Goal: Task Accomplishment & Management: Complete application form

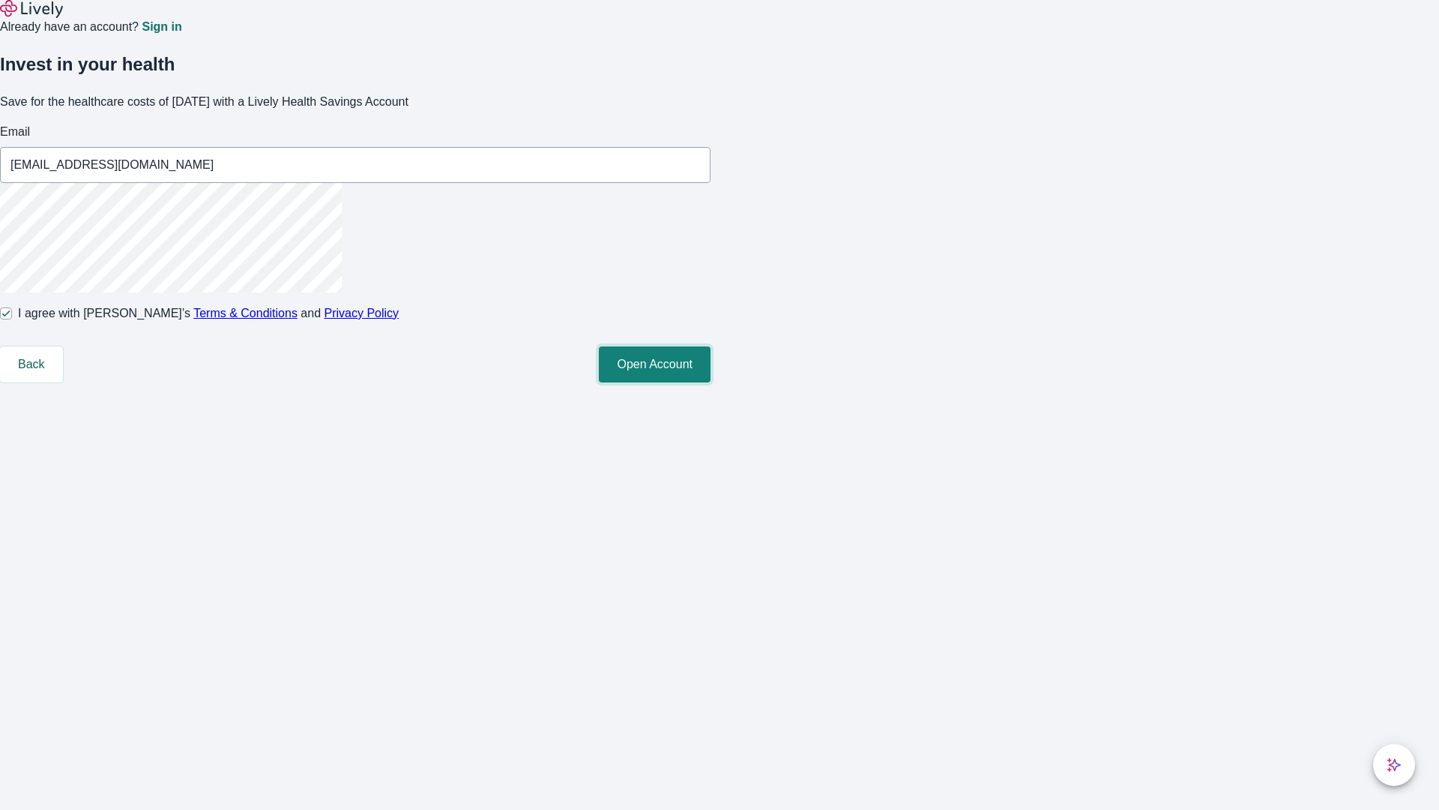
click at [711, 382] on button "Open Account" at bounding box center [655, 364] width 112 height 36
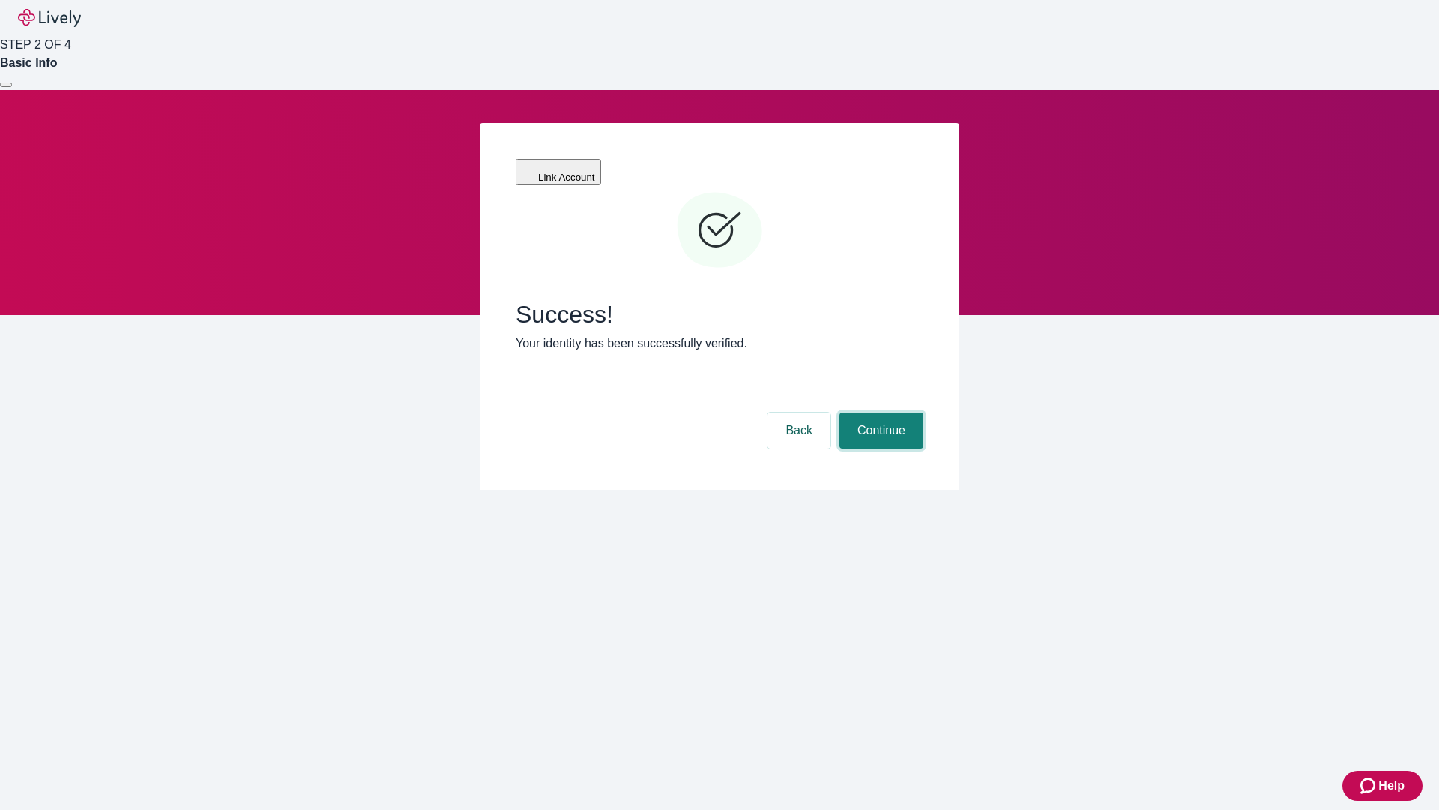
click at [879, 412] on button "Continue" at bounding box center [882, 430] width 84 height 36
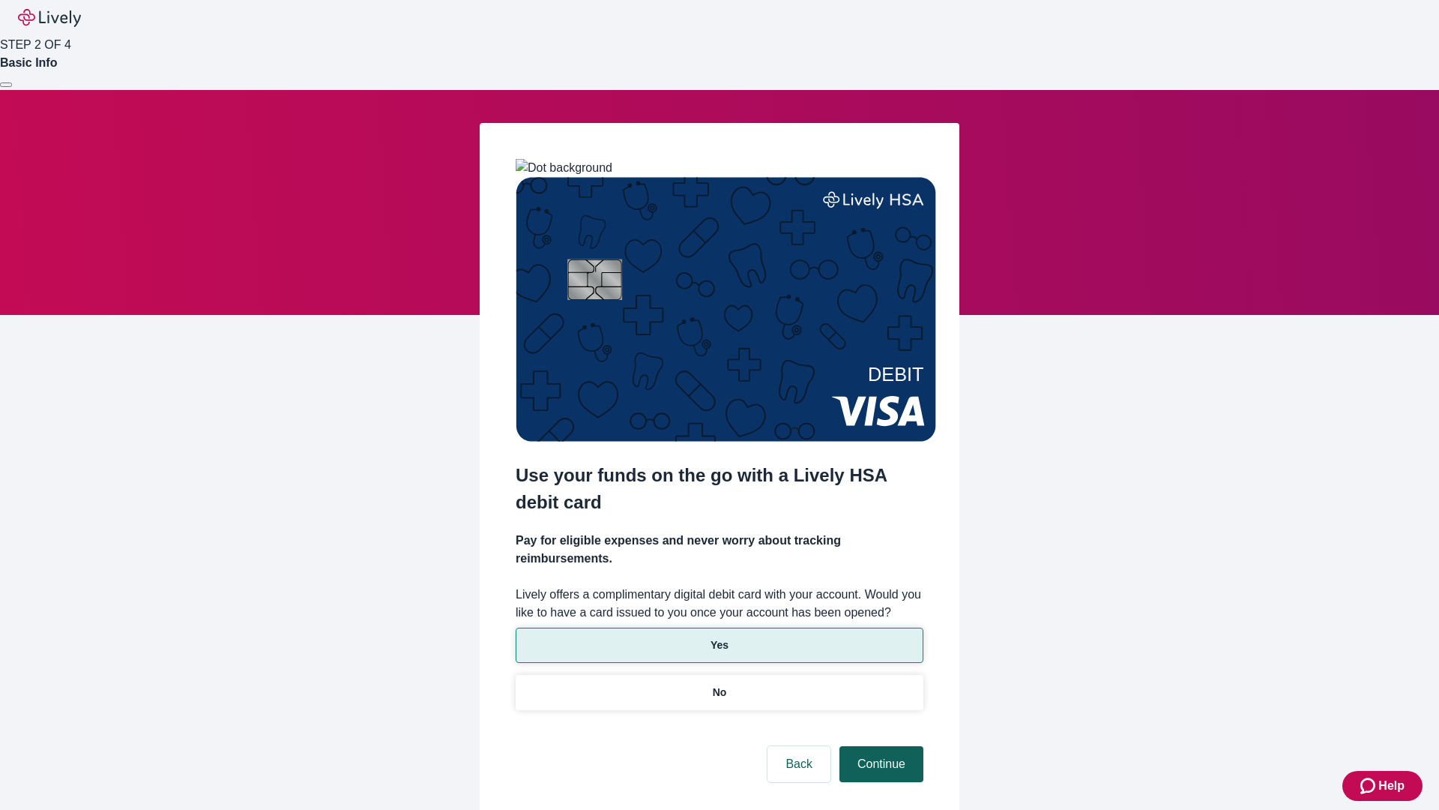
click at [719, 637] on p "Yes" at bounding box center [720, 645] width 18 height 16
click at [879, 746] on button "Continue" at bounding box center [882, 764] width 84 height 36
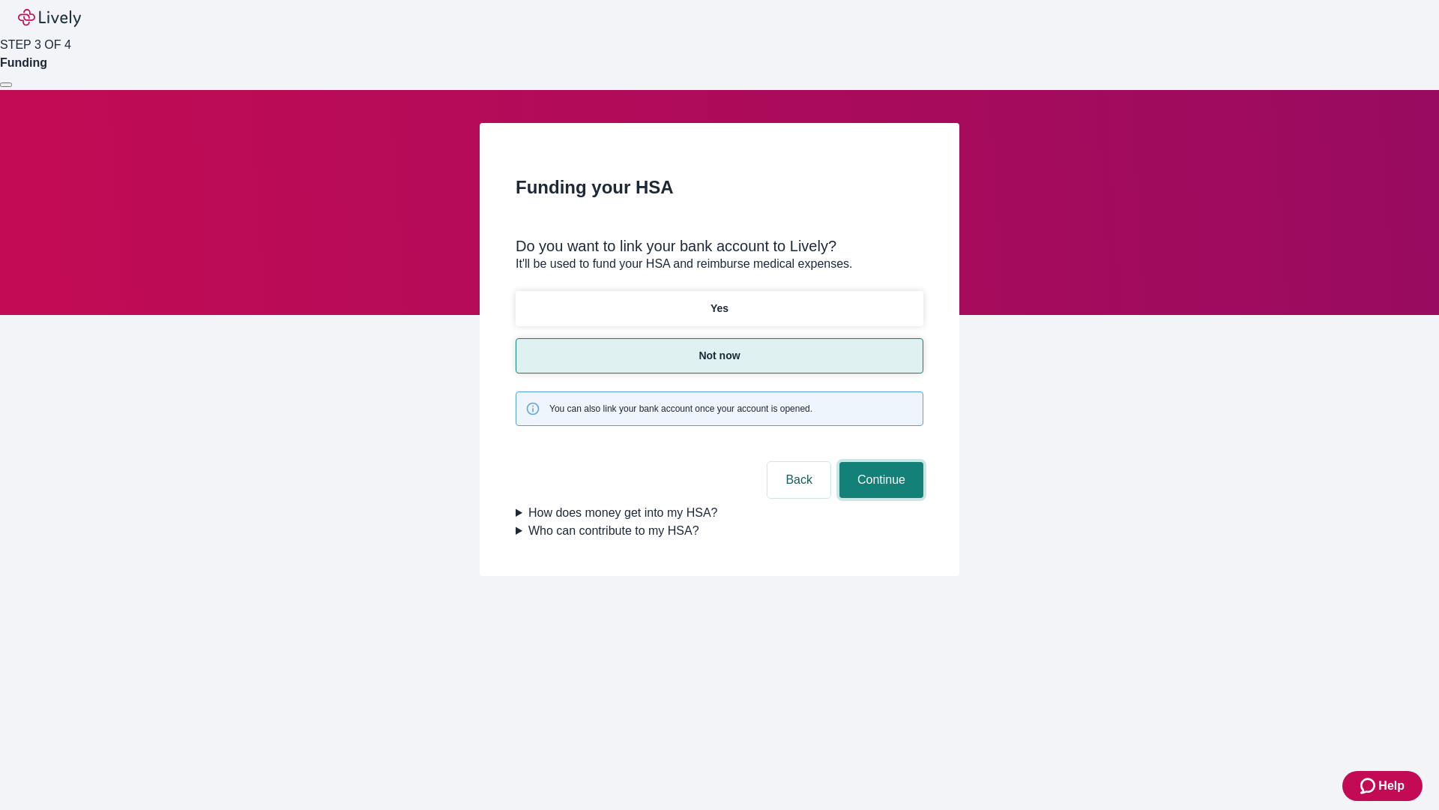
click at [879, 462] on button "Continue" at bounding box center [882, 480] width 84 height 36
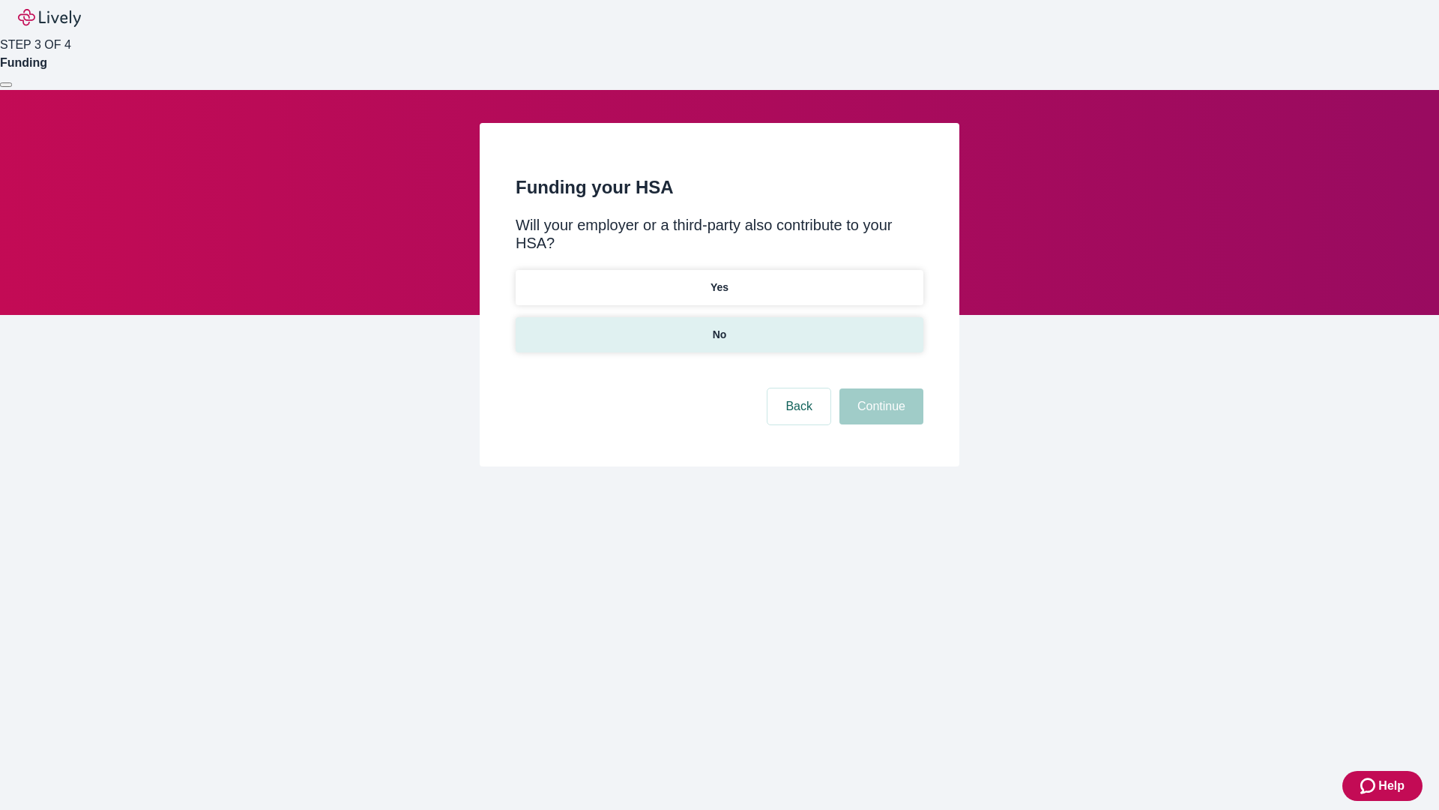
click at [719, 327] on p "No" at bounding box center [720, 335] width 14 height 16
click at [879, 388] on button "Continue" at bounding box center [882, 406] width 84 height 36
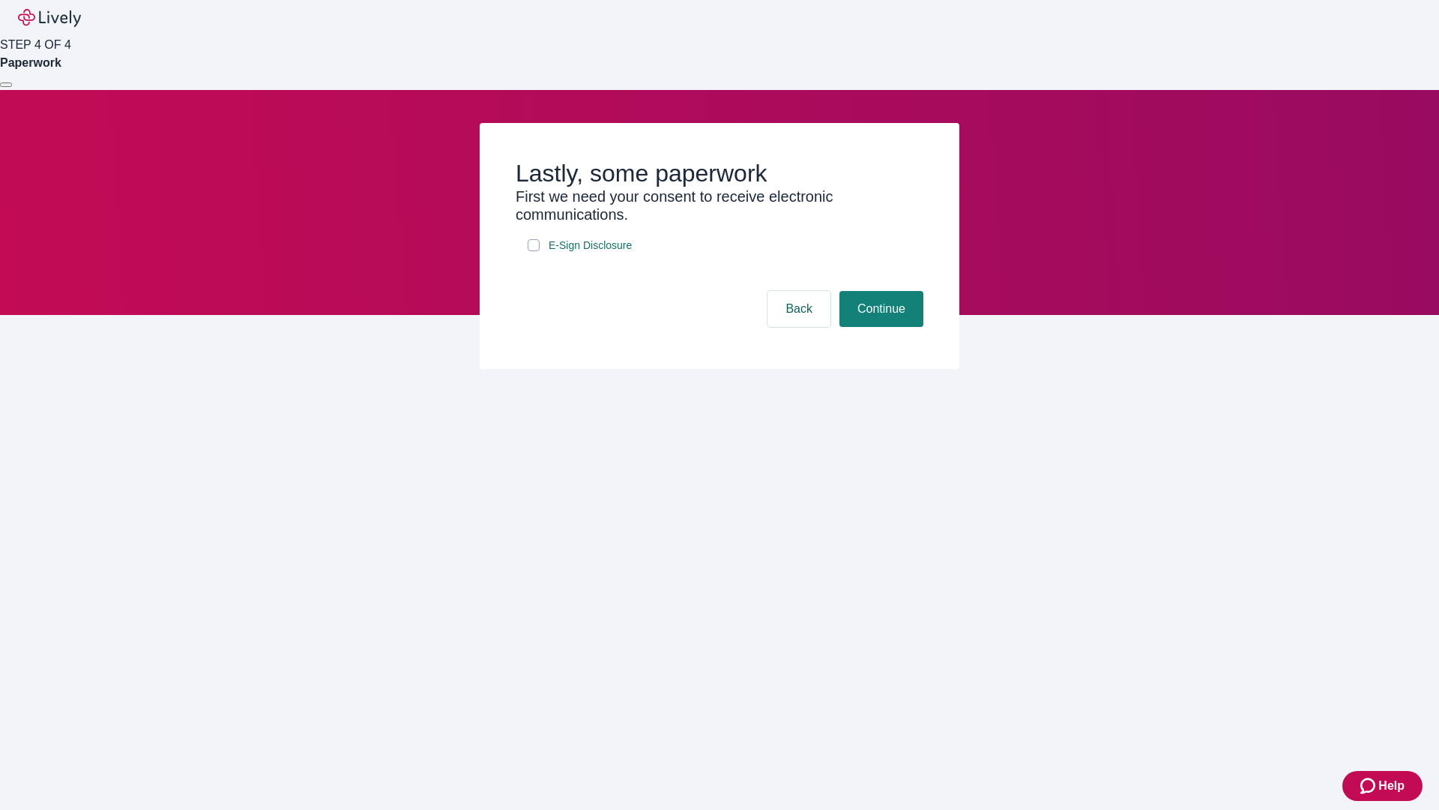
click at [534, 251] on input "E-Sign Disclosure" at bounding box center [534, 245] width 12 height 12
checkbox input "true"
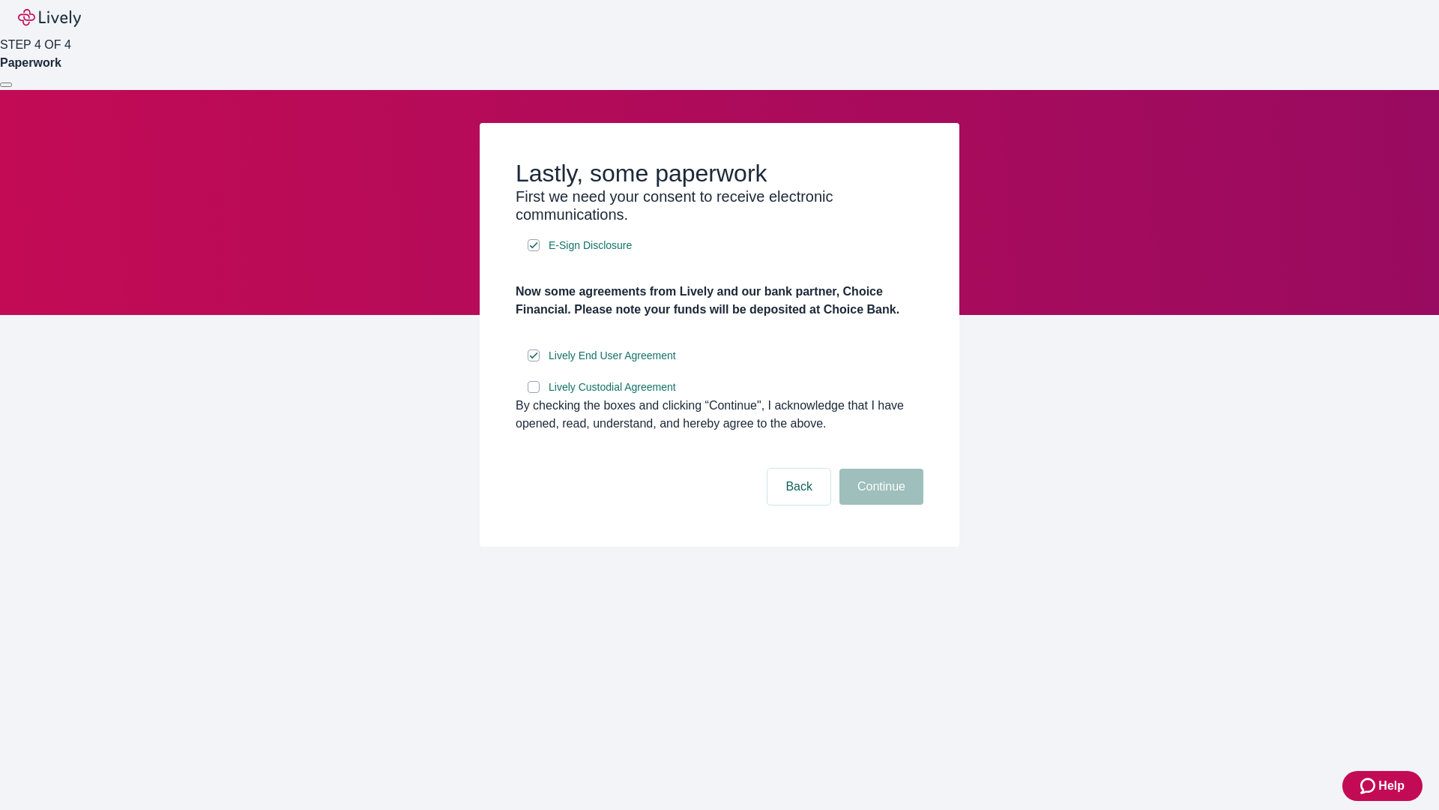
click at [534, 393] on input "Lively Custodial Agreement" at bounding box center [534, 387] width 12 height 12
checkbox input "true"
click at [879, 505] on button "Continue" at bounding box center [882, 487] width 84 height 36
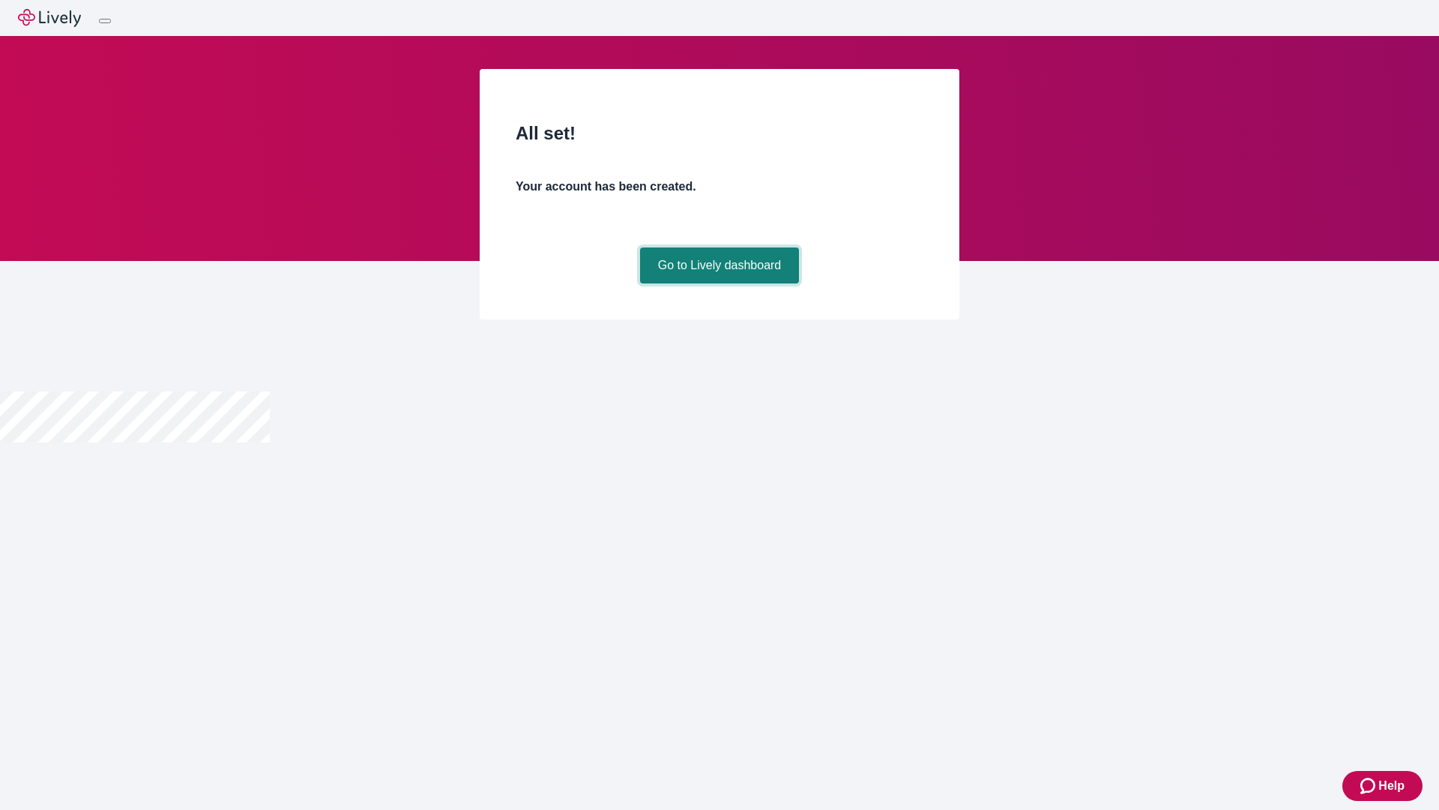
click at [719, 283] on link "Go to Lively dashboard" at bounding box center [720, 265] width 160 height 36
